Goal: Task Accomplishment & Management: Manage account settings

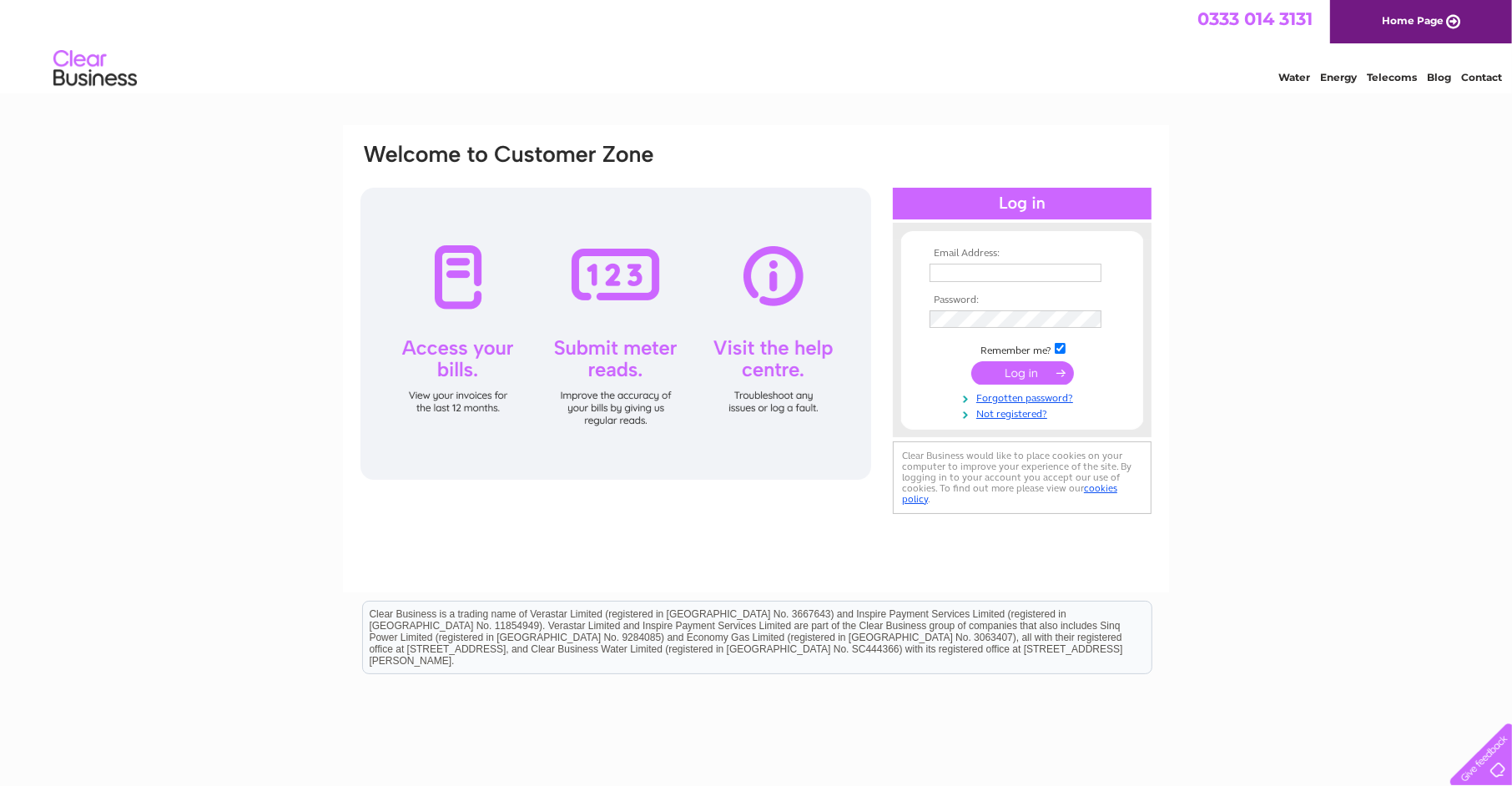
type input "[EMAIL_ADDRESS][DOMAIN_NAME]"
click at [1021, 381] on input "submit" at bounding box center [1022, 373] width 102 height 23
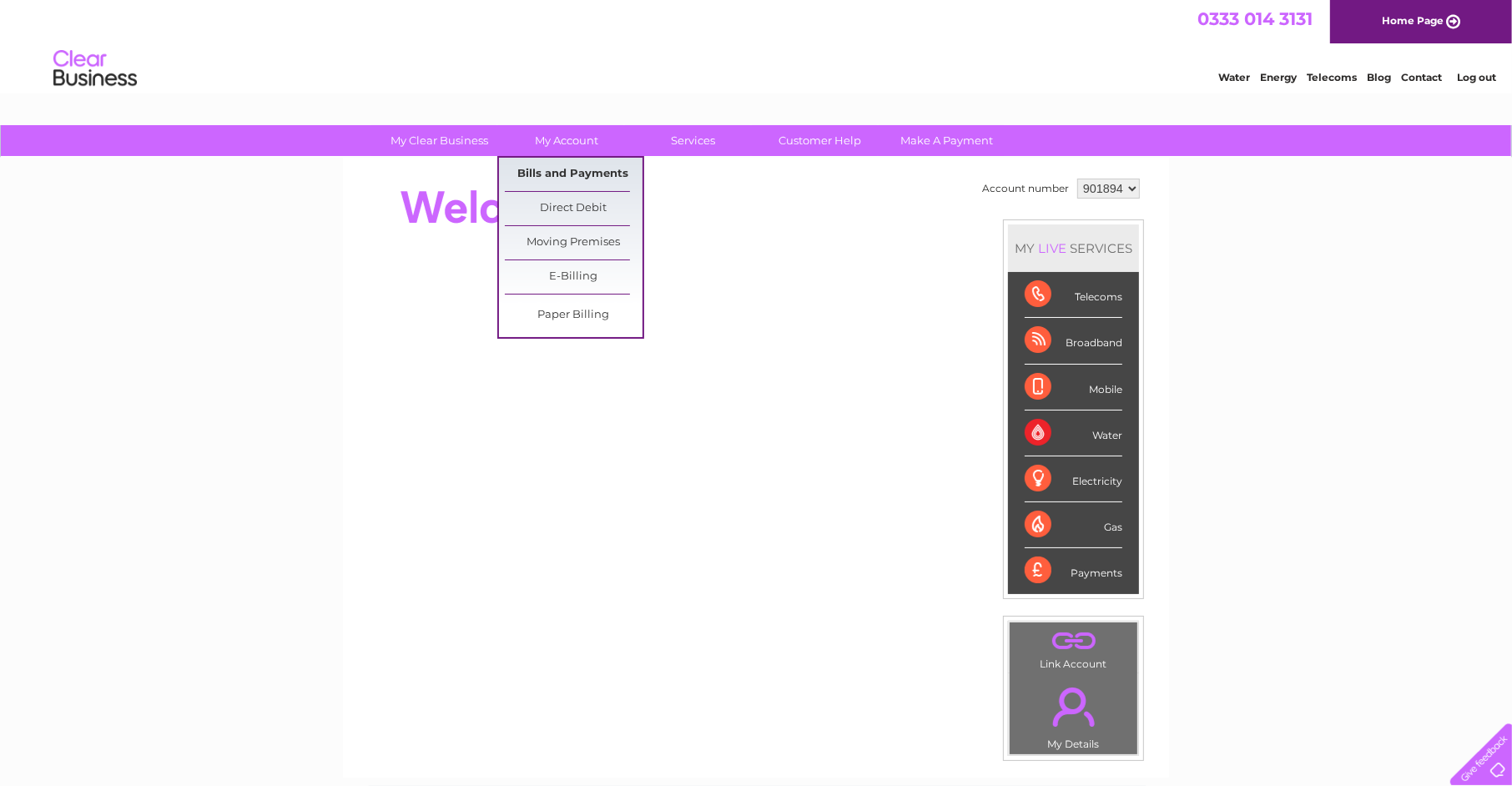
click at [560, 168] on link "Bills and Payments" at bounding box center [574, 174] width 138 height 33
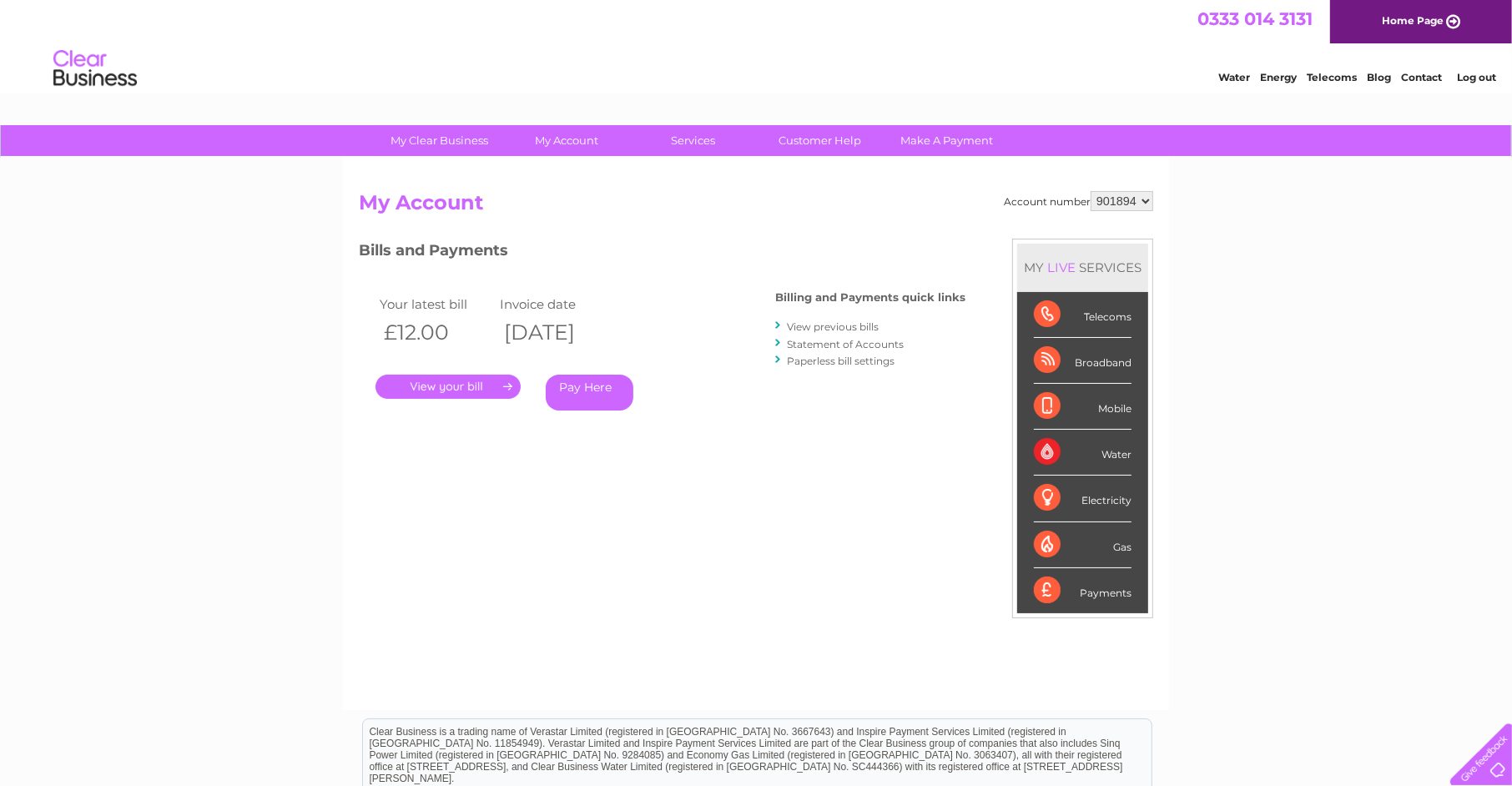
click at [1107, 200] on select "901894 901898" at bounding box center [1122, 201] width 62 height 20
select select "901898"
click at [1091, 191] on select "901894 901898" at bounding box center [1122, 201] width 62 height 20
click at [445, 389] on link "." at bounding box center [447, 387] width 145 height 24
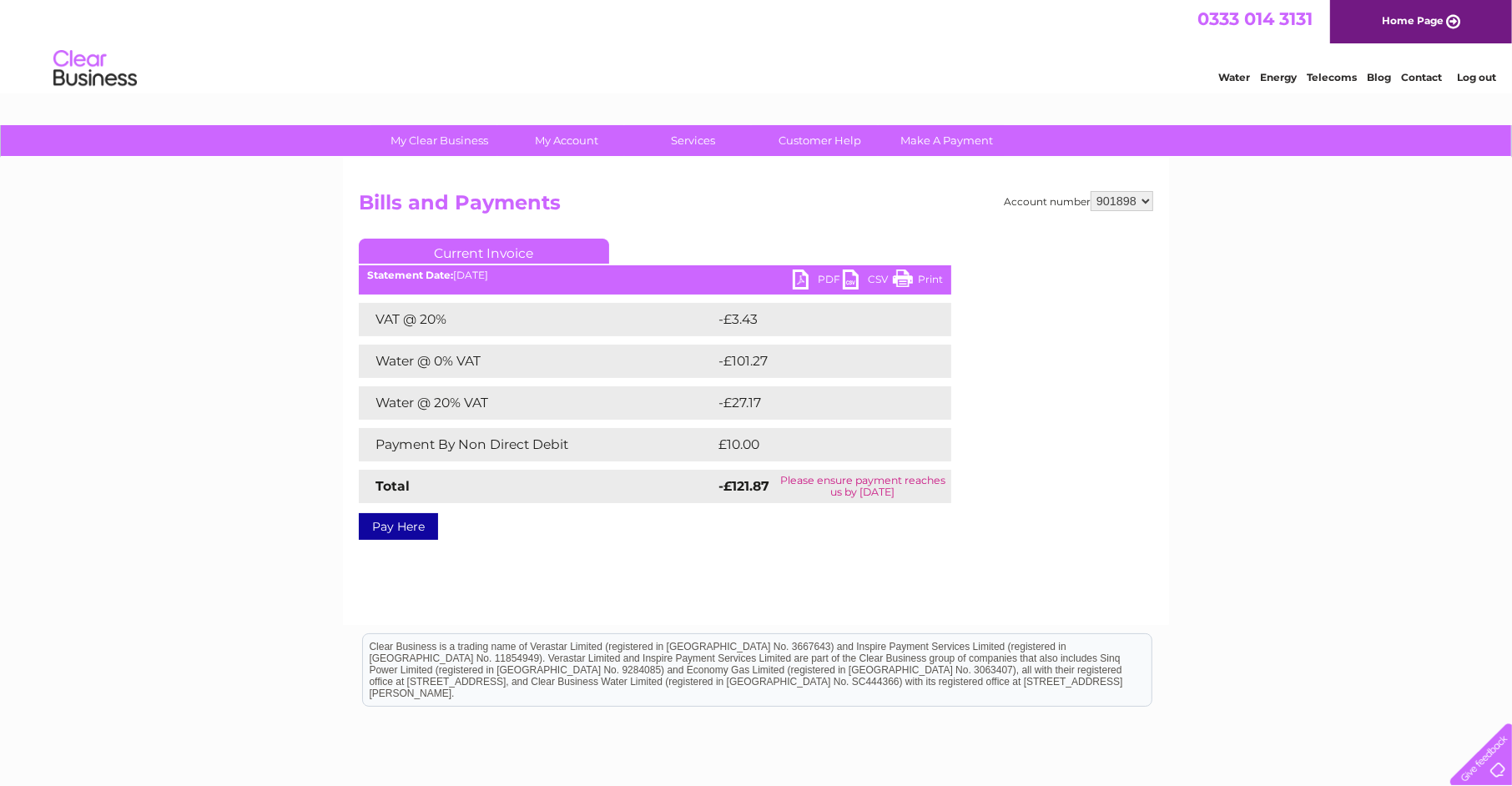
click at [810, 282] on link "PDF" at bounding box center [818, 282] width 50 height 24
